Goal: Task Accomplishment & Management: Manage account settings

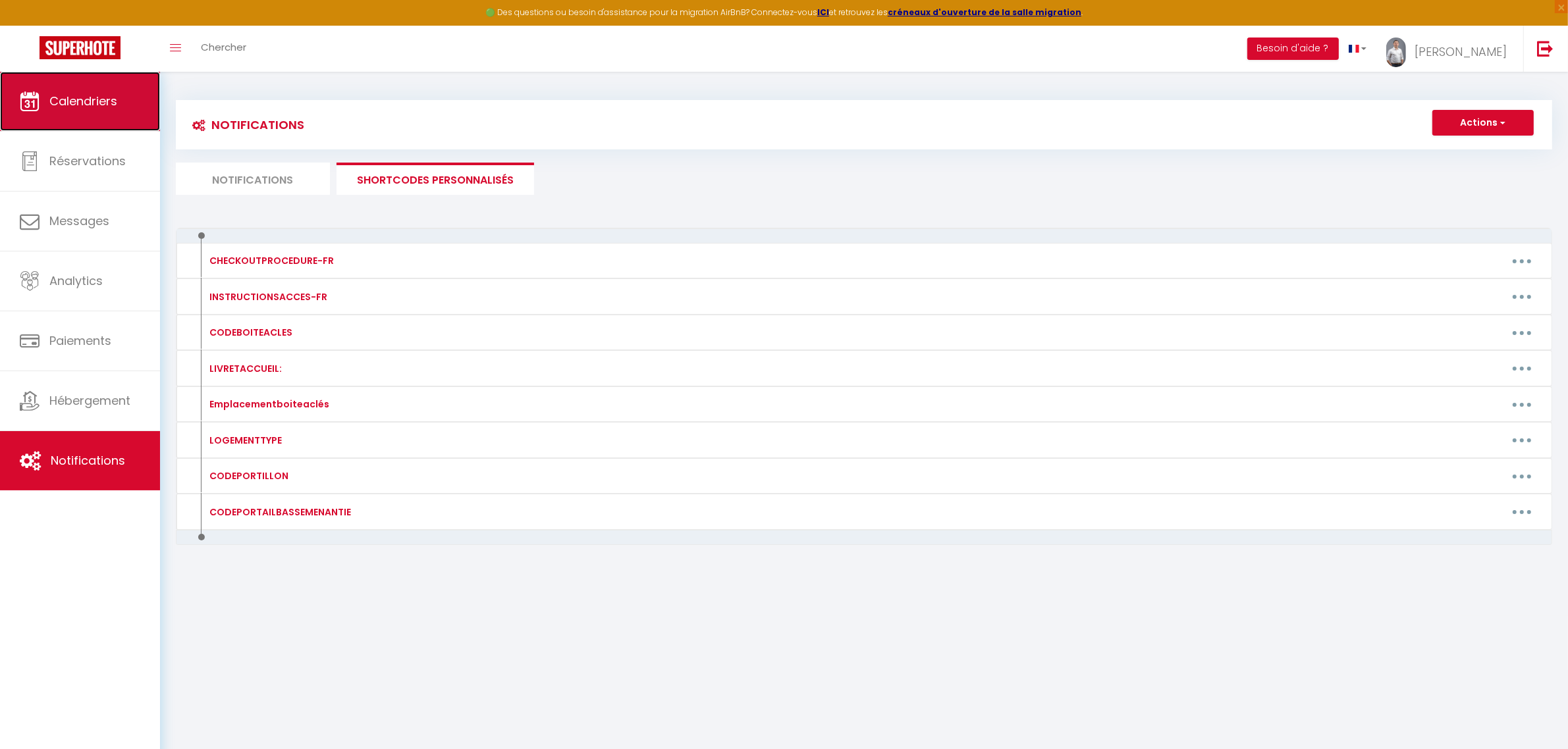
click at [106, 91] on link "Calendriers" at bounding box center [80, 101] width 160 height 59
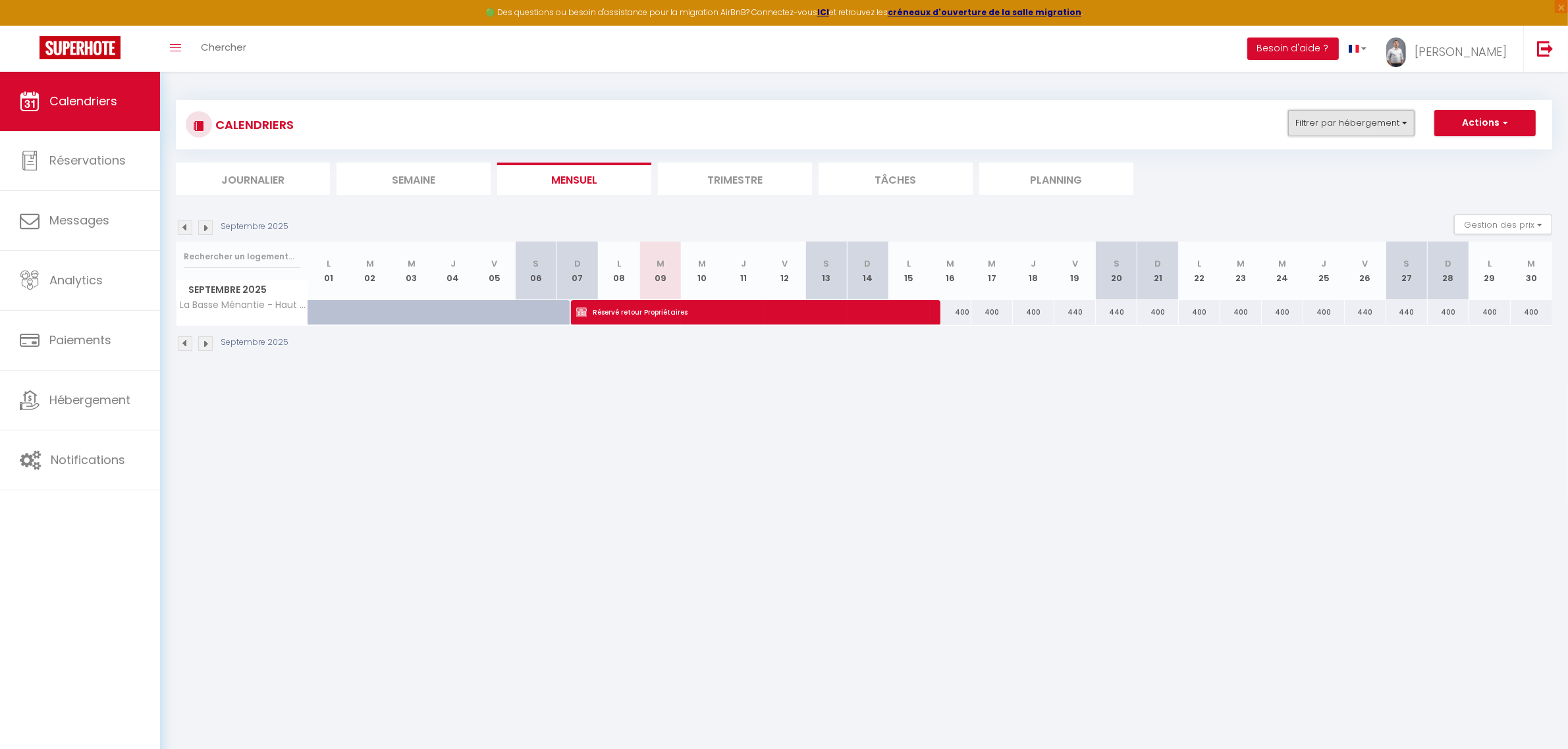
click at [1396, 122] on button "Filtrer par hébergement" at bounding box center [1351, 123] width 126 height 26
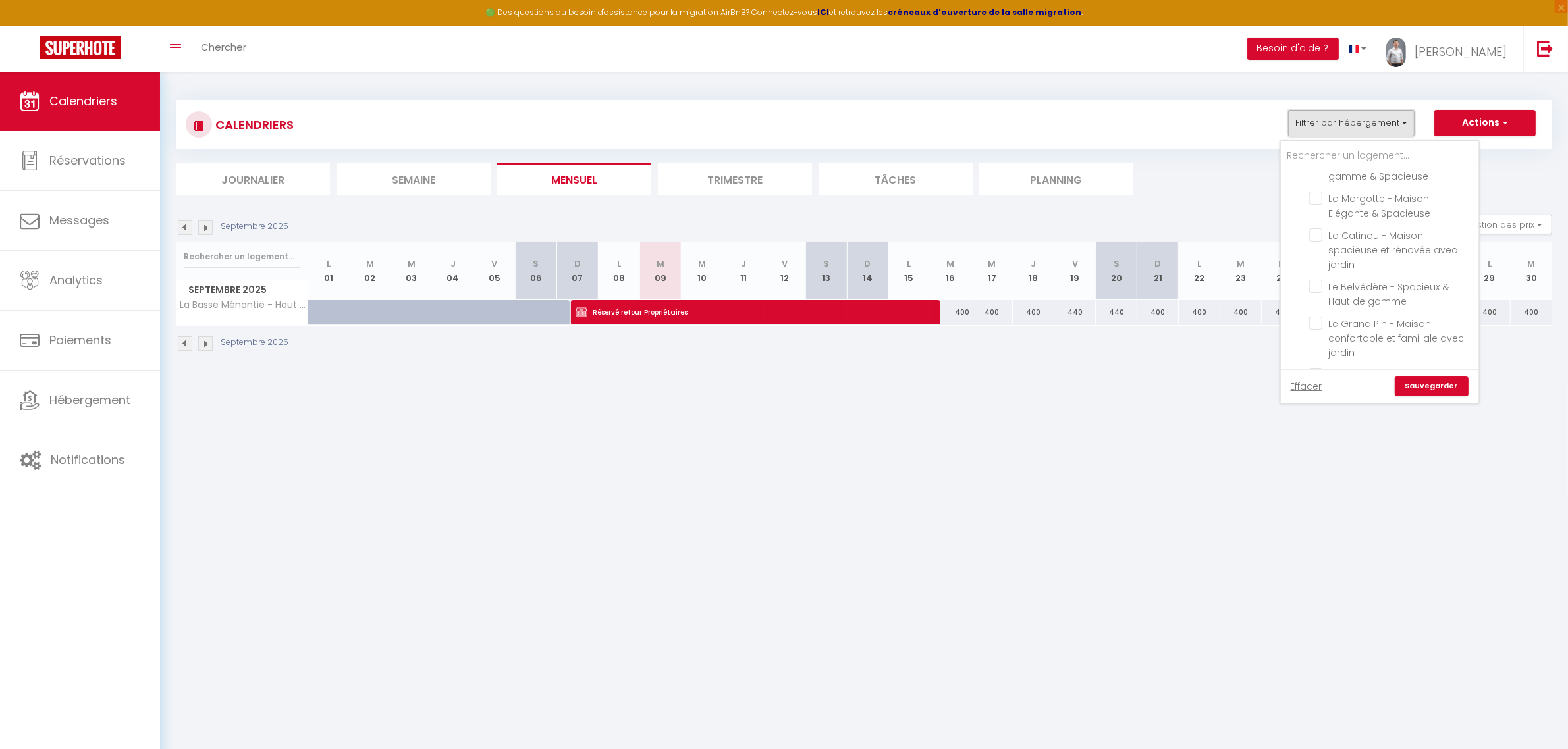
scroll to position [439, 0]
click at [1311, 375] on input "La Basse Ménantie - Haut de gamme & Spacieuse" at bounding box center [1392, 381] width 165 height 13
checkbox input "false"
click at [1295, 214] on input "Gite de Gaumier" at bounding box center [1392, 217] width 198 height 13
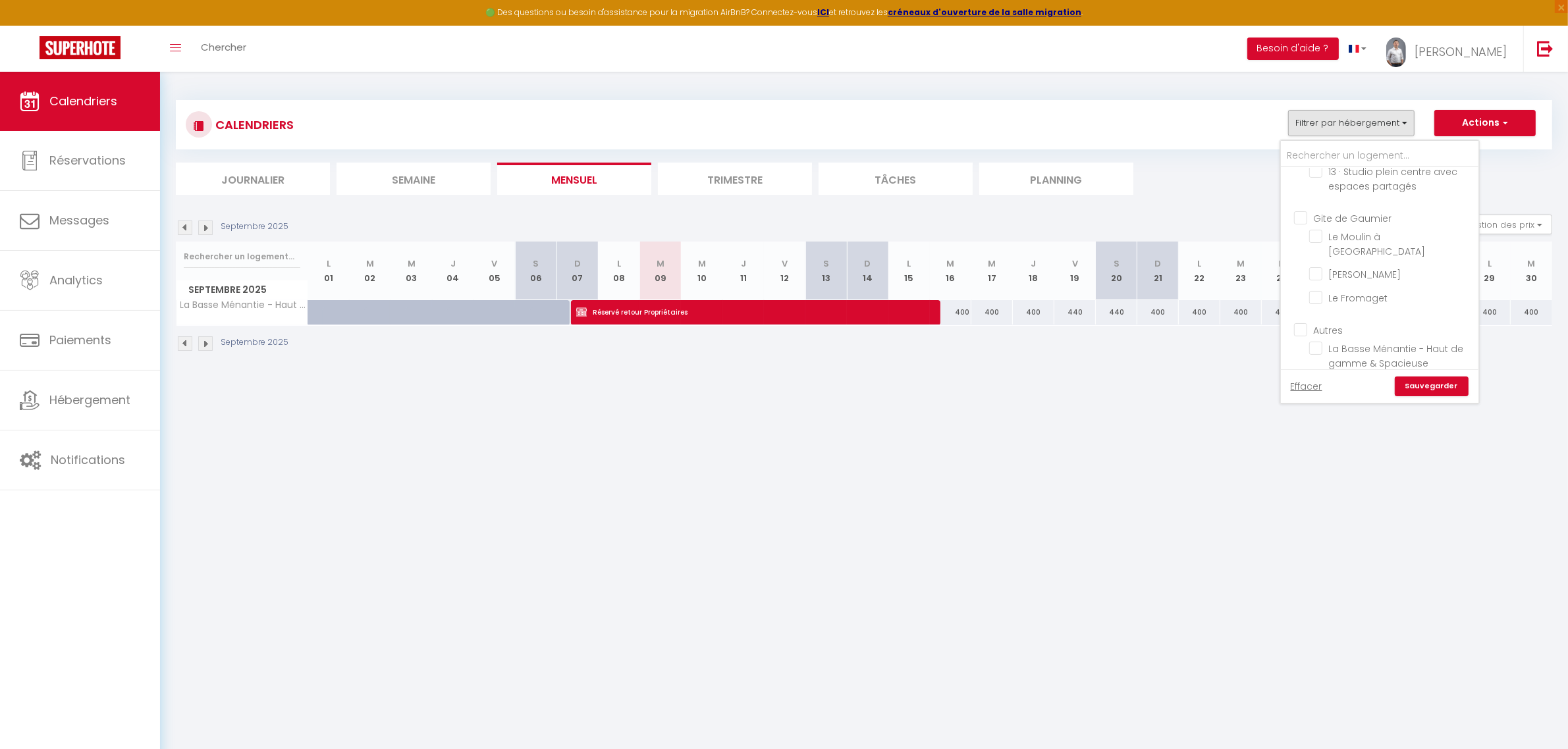
checkbox input "true"
checkbox input "false"
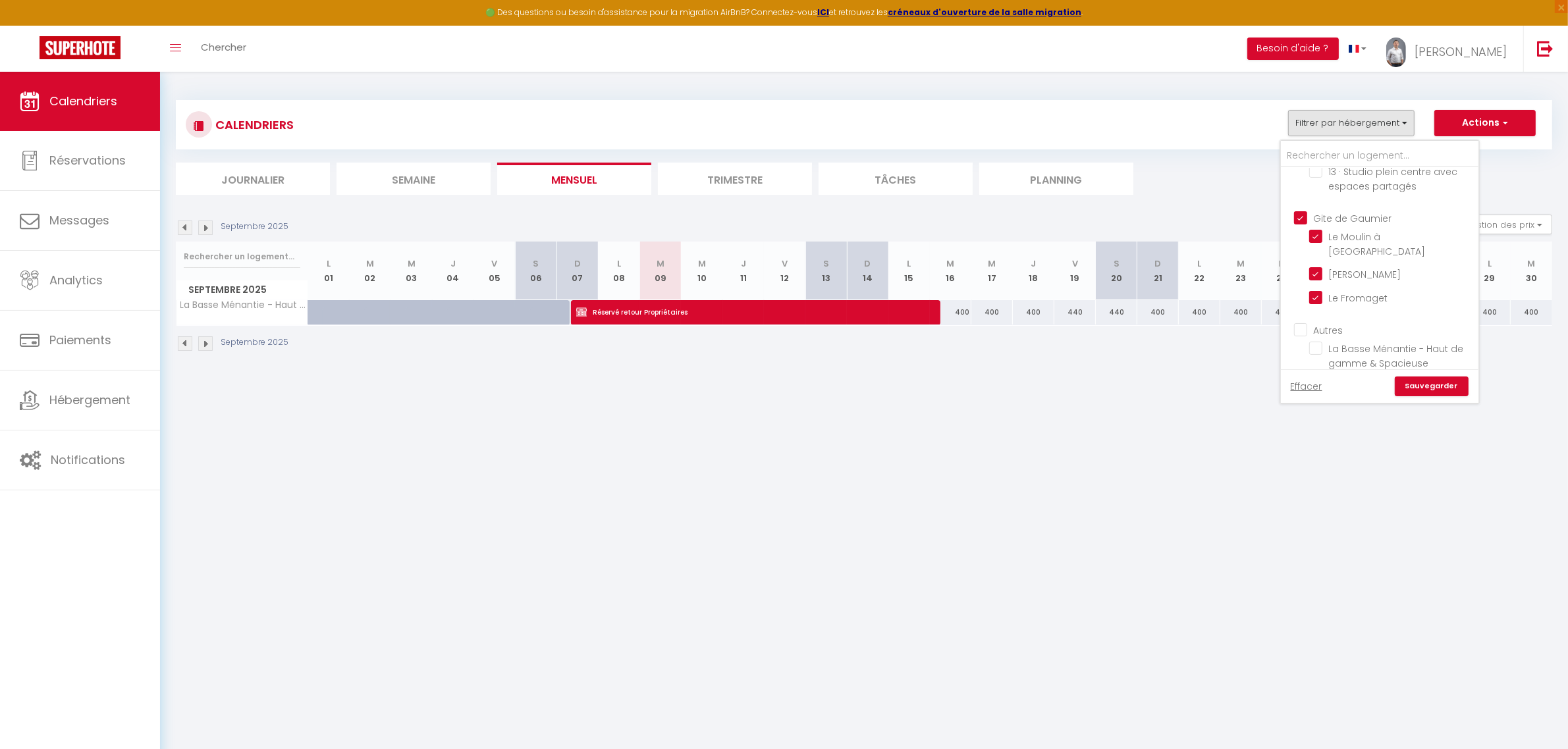
checkbox input "false"
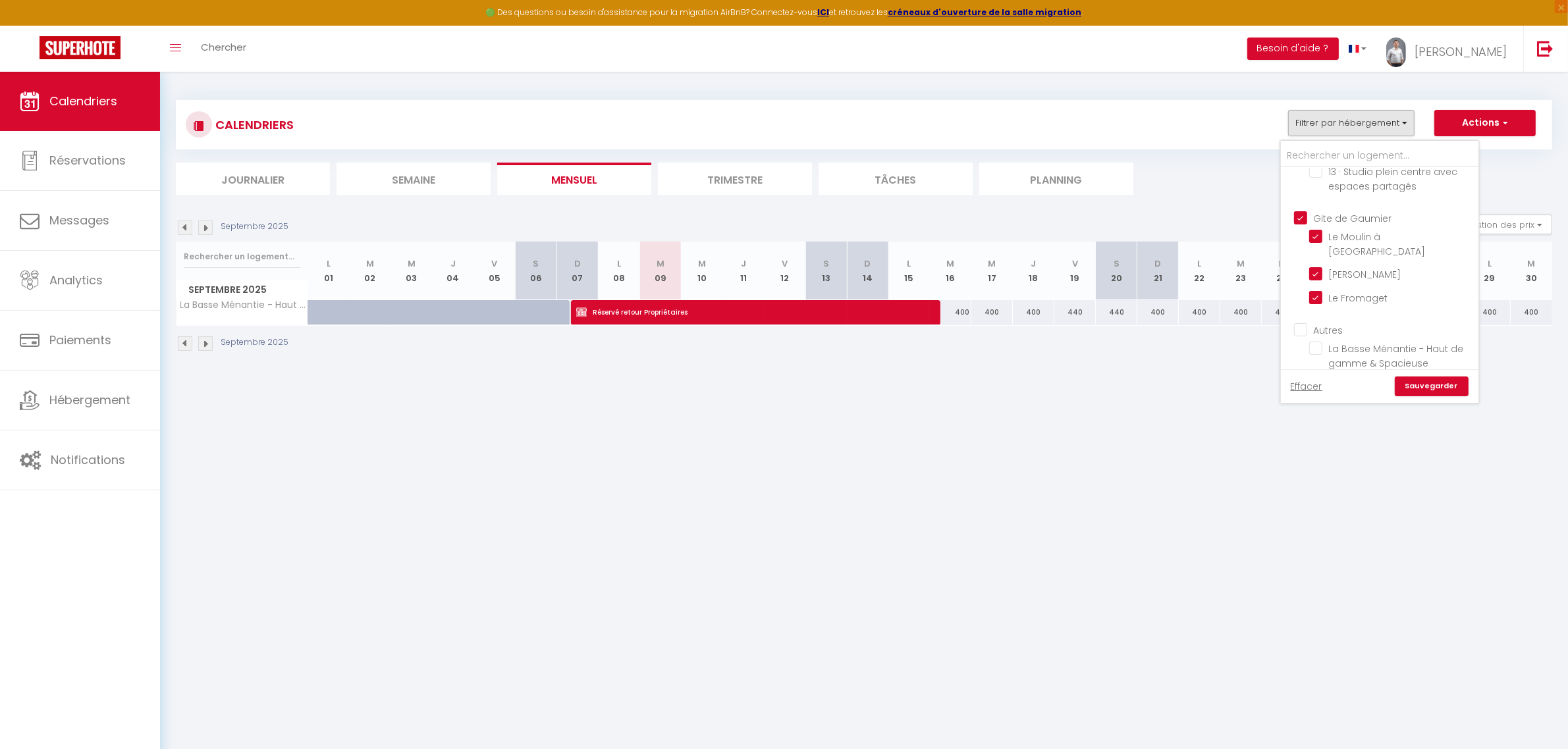
checkbox input "false"
checkbox input "true"
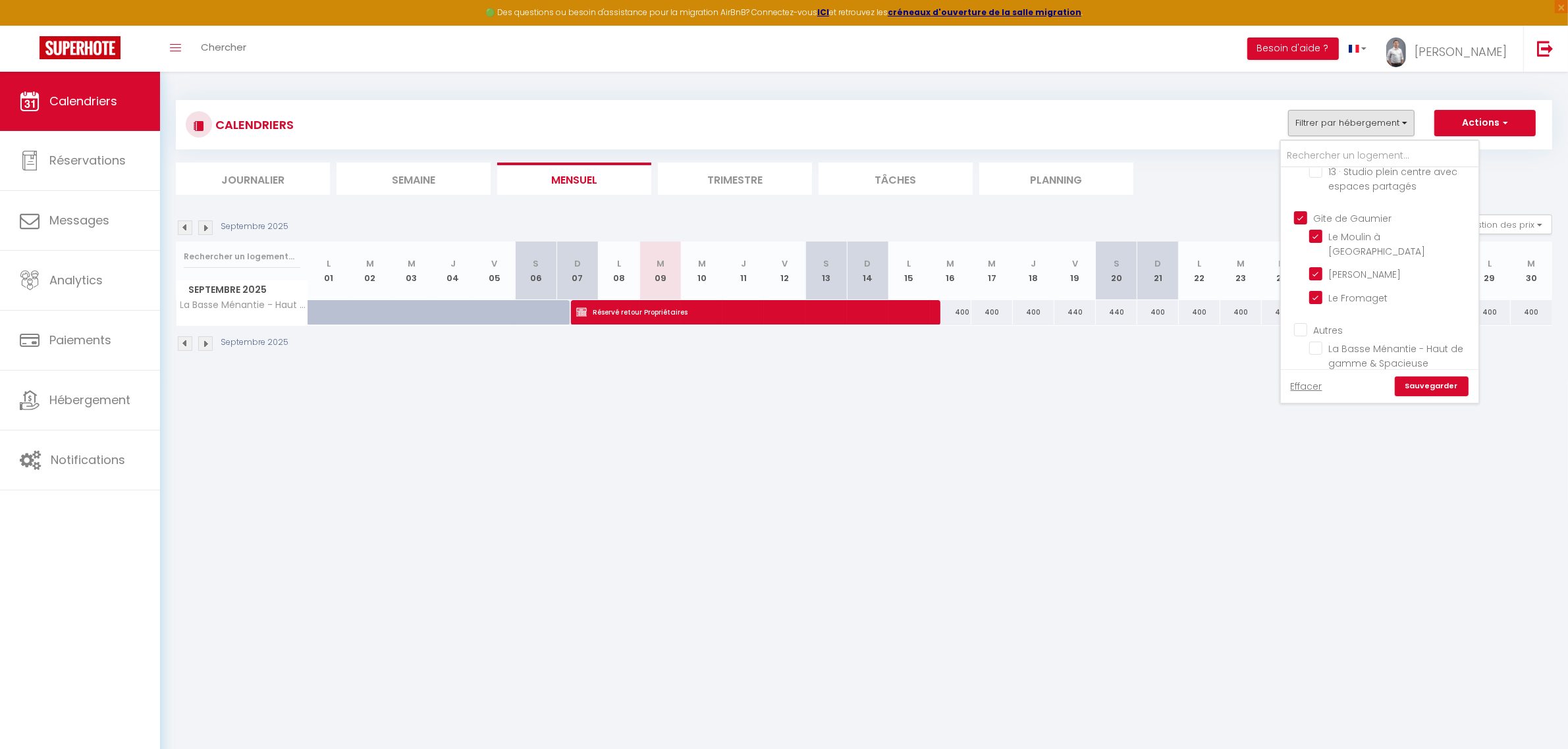
checkbox input "true"
checkbox input "false"
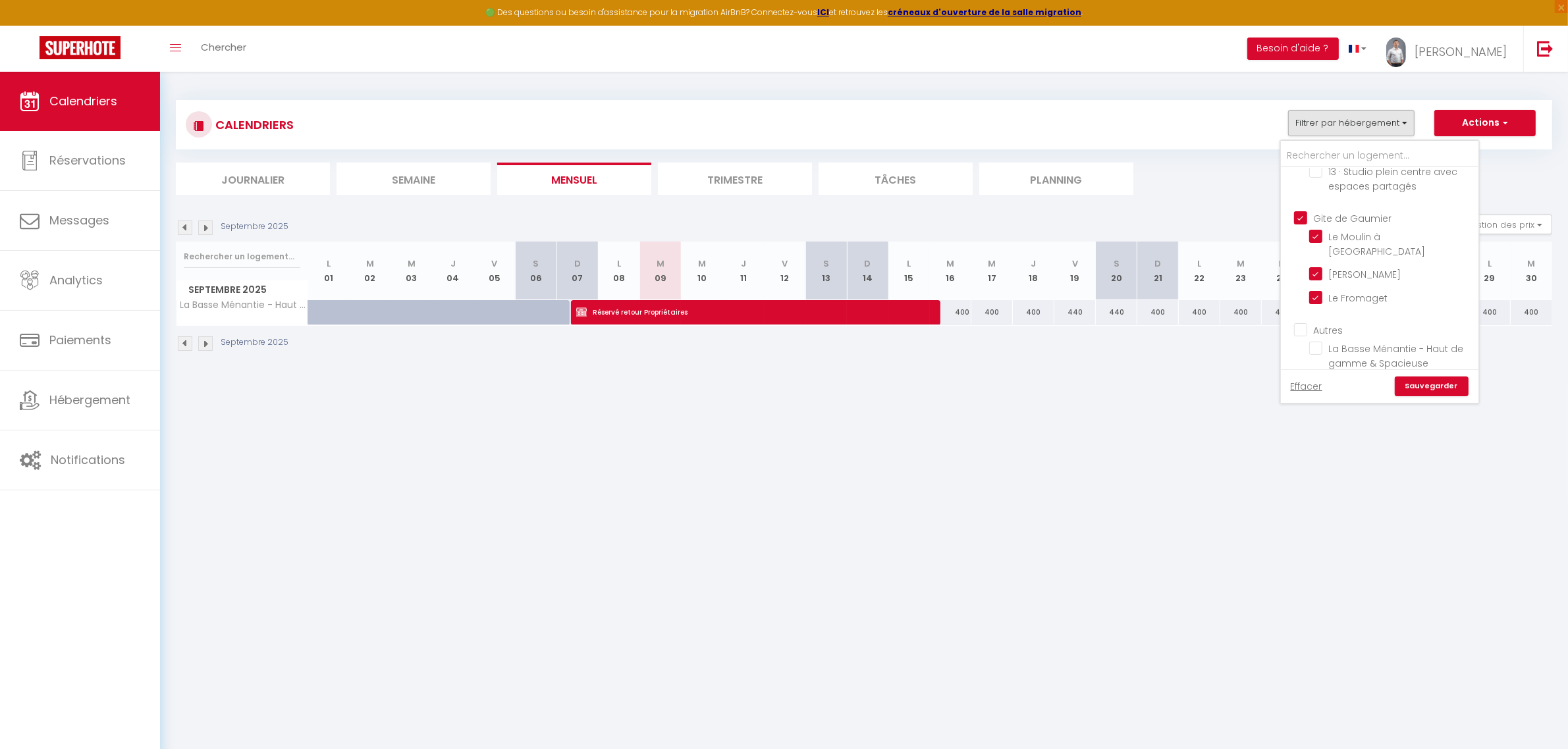
checkbox input "false"
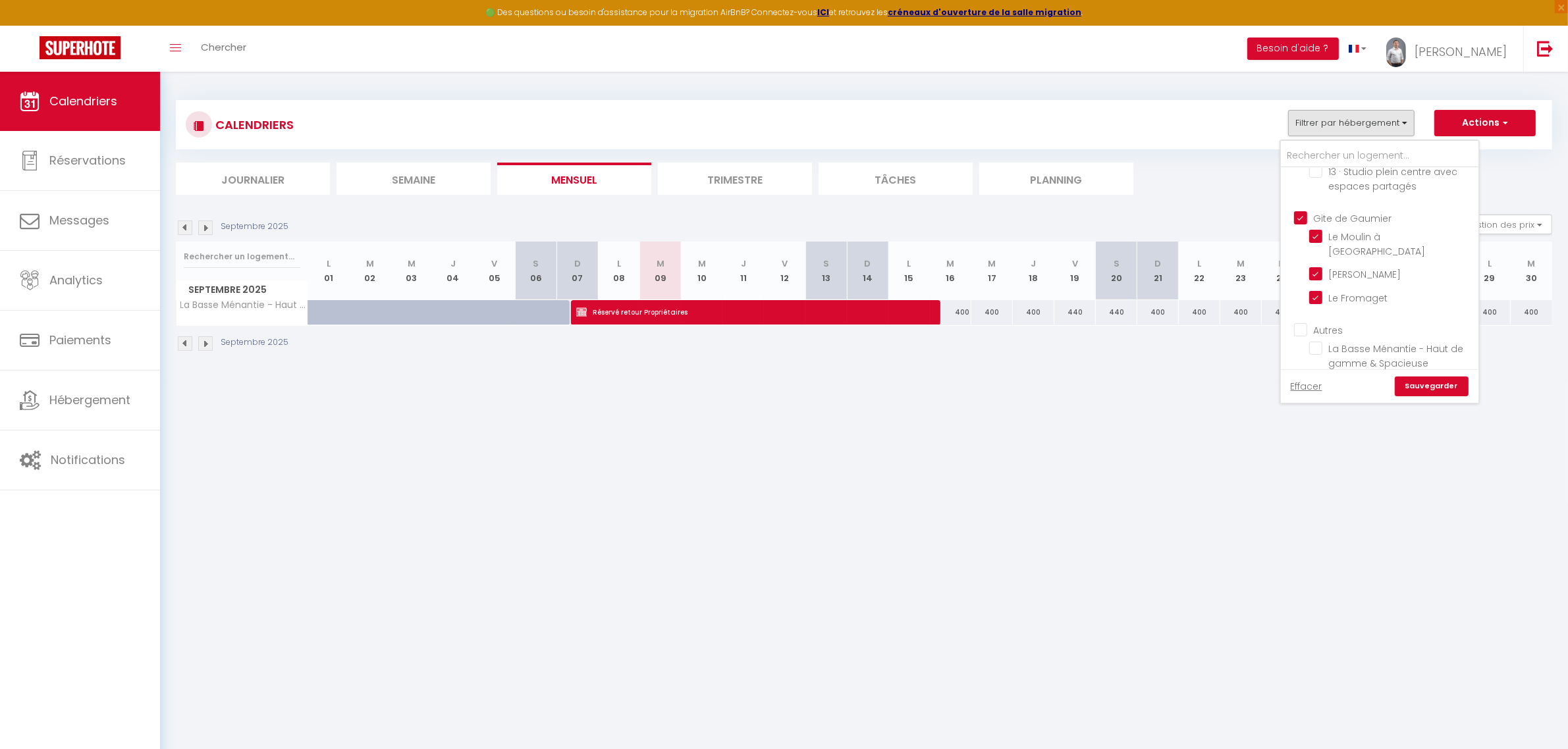
checkbox input "false"
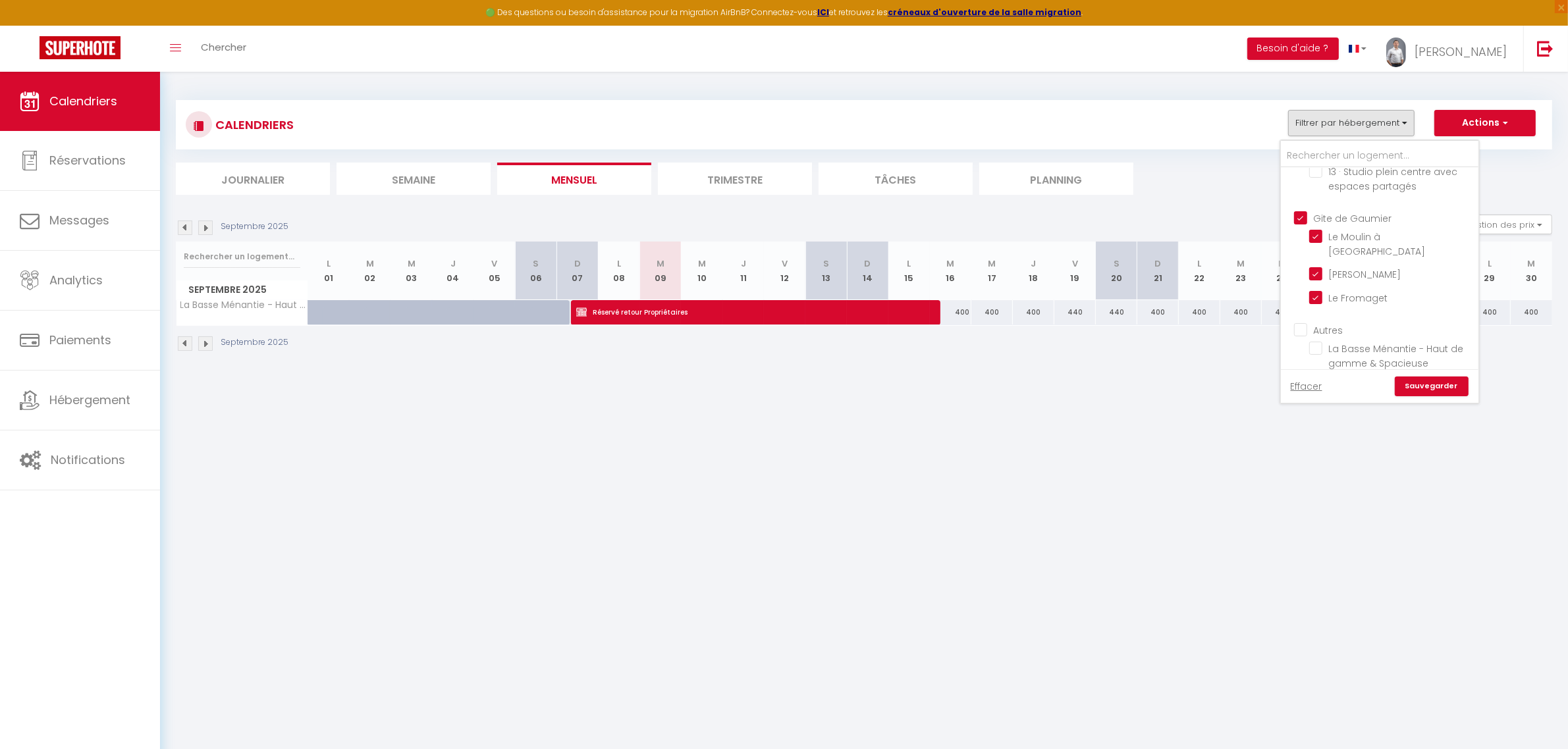
checkbox input "false"
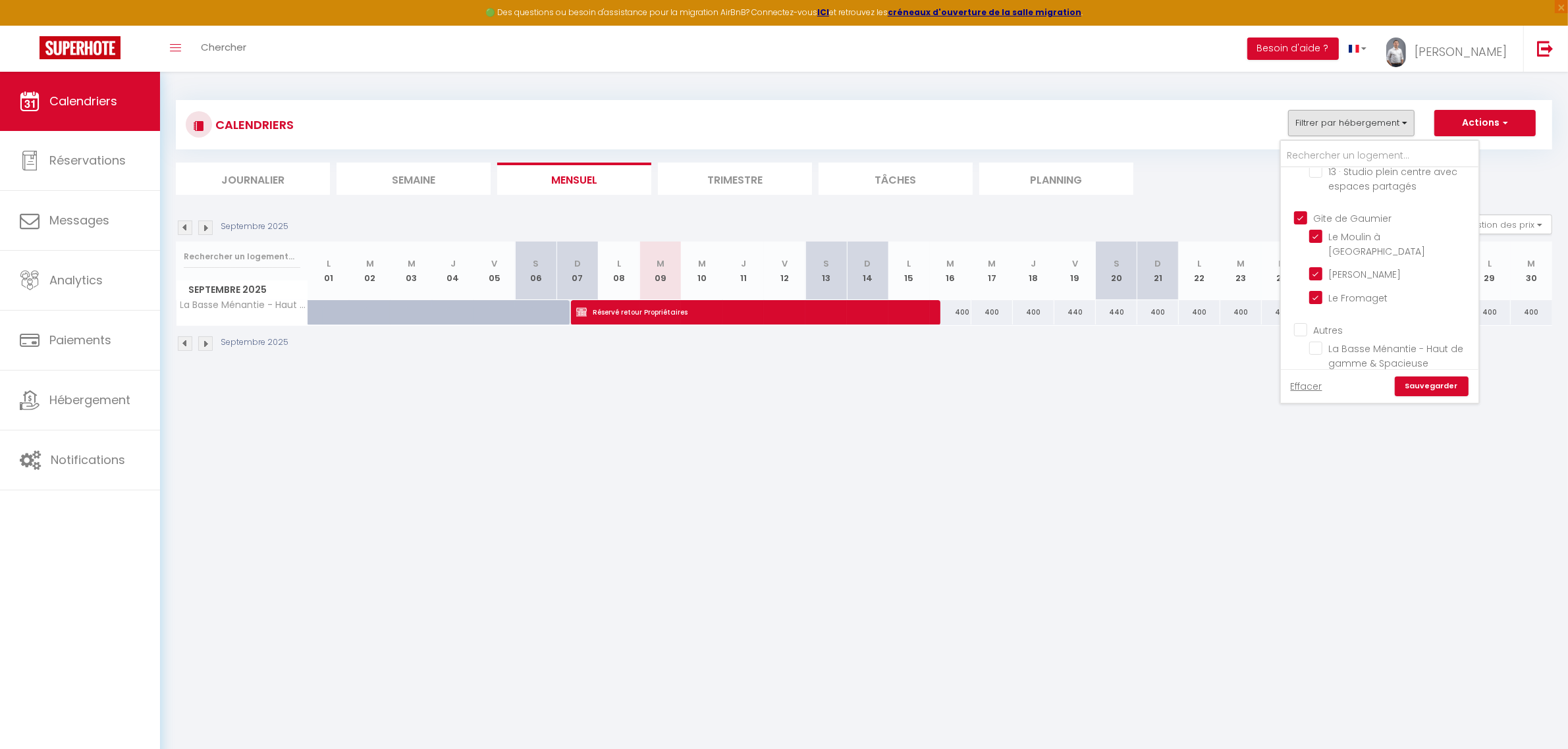
checkbox input "false"
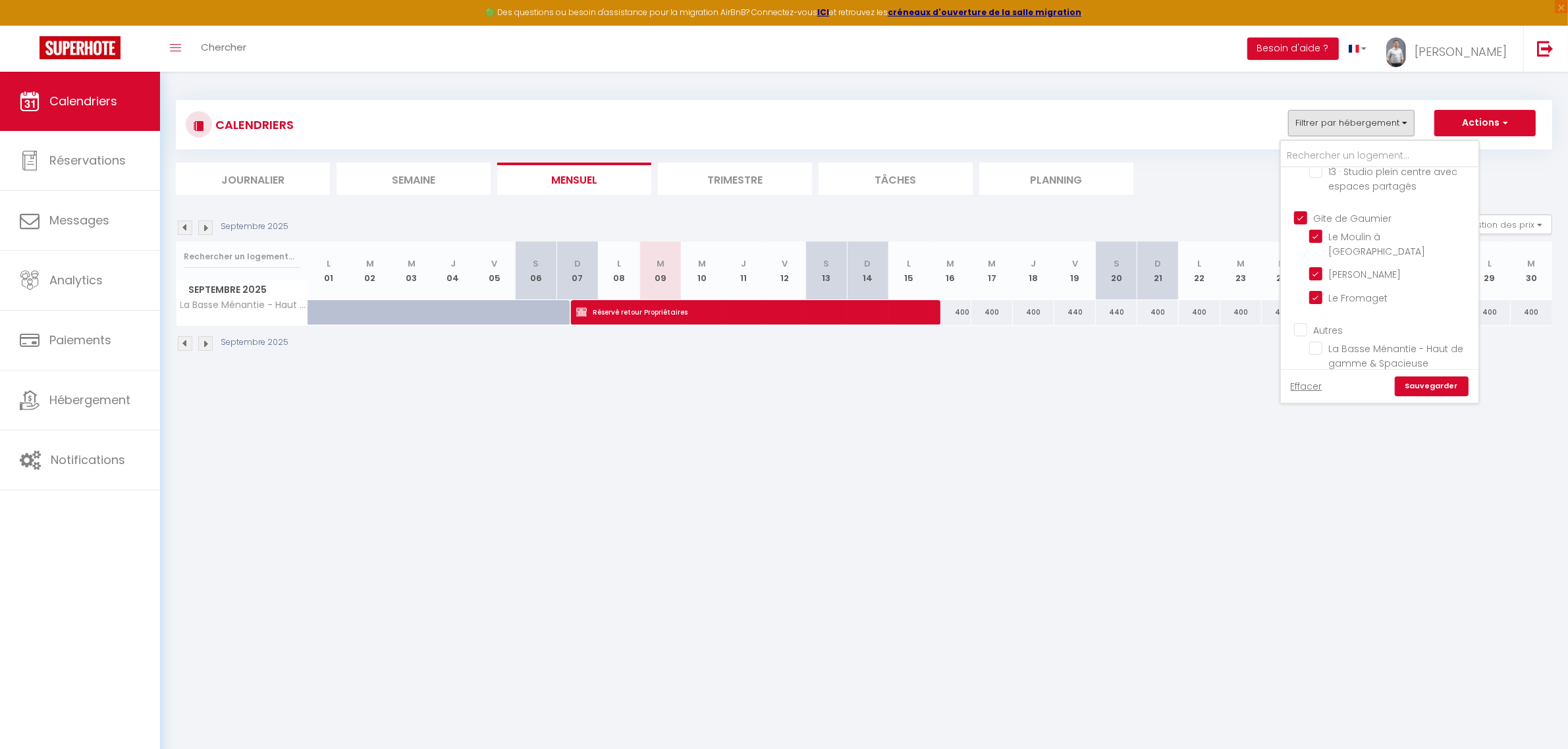
click at [1413, 385] on link "Sauvegarder" at bounding box center [1432, 386] width 74 height 20
